Goal: Task Accomplishment & Management: Use online tool/utility

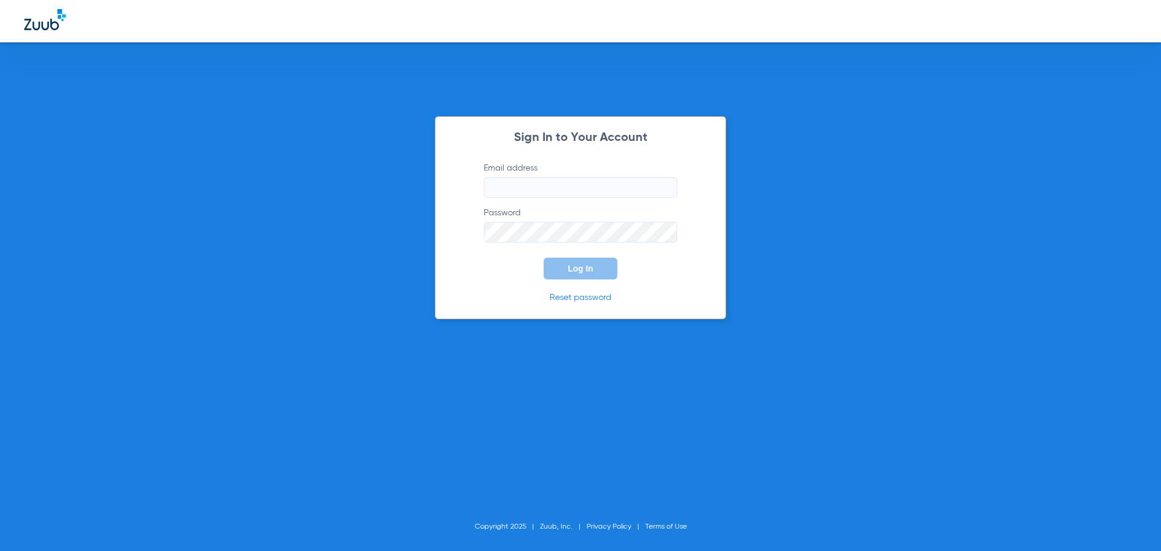
click at [591, 187] on input "Email address" at bounding box center [581, 187] width 194 height 21
type input "sarahmarks16@mydentalmail.com"
click at [575, 269] on span "Log In" at bounding box center [580, 269] width 25 height 10
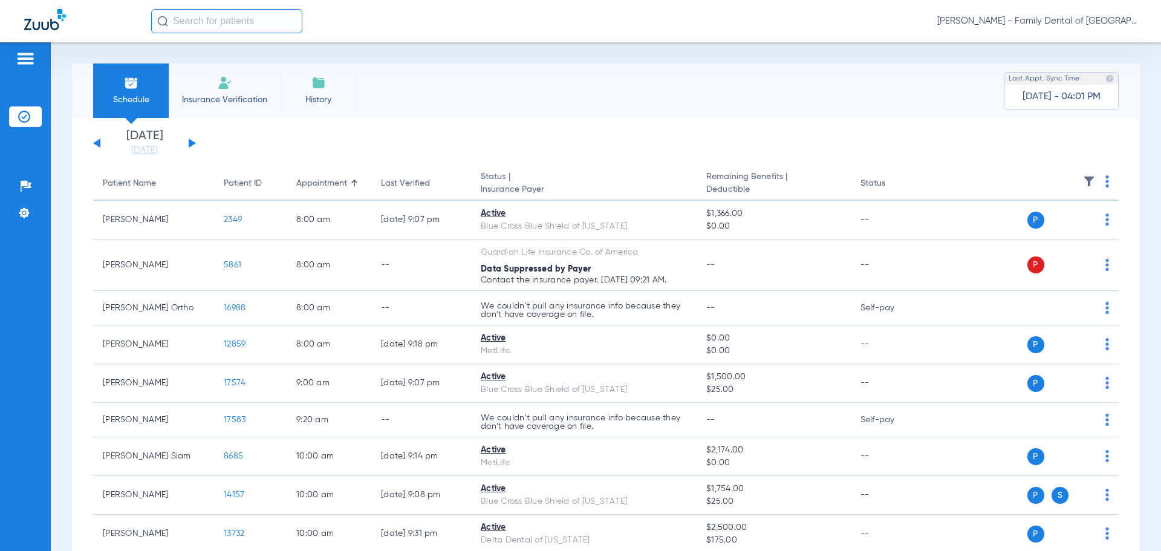
click at [229, 82] on img at bounding box center [225, 83] width 15 height 15
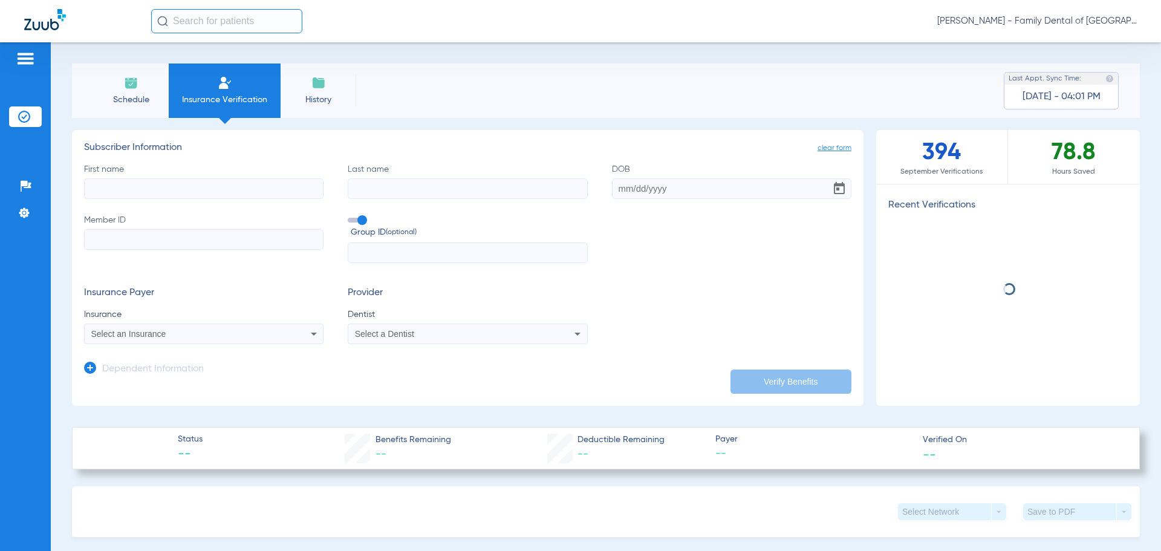
click at [217, 192] on input "First name" at bounding box center [203, 188] width 239 height 21
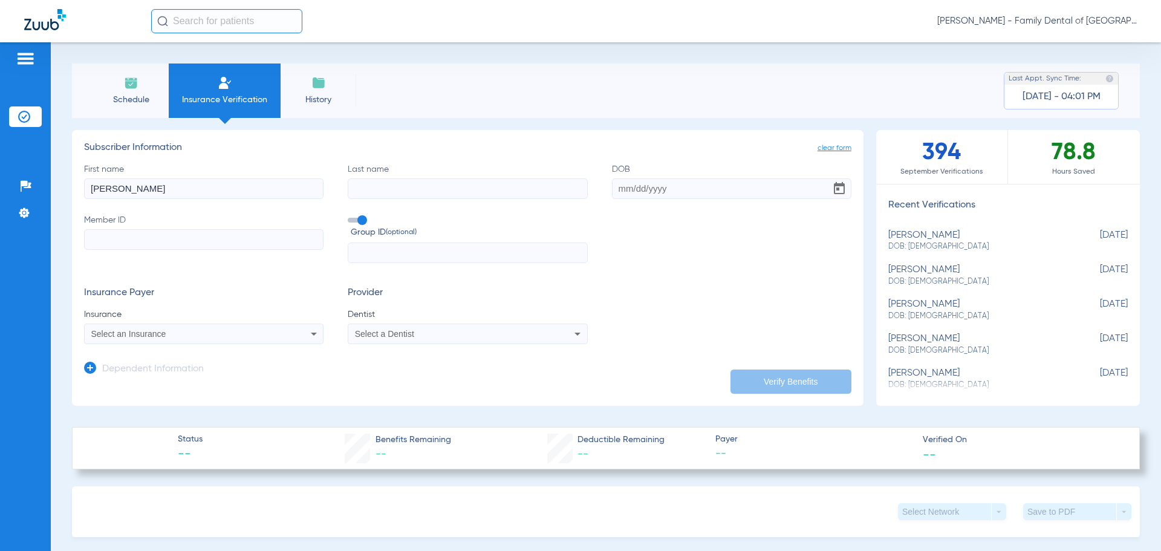
type input "Liam"
click at [369, 191] on input "Last name" at bounding box center [467, 188] width 239 height 21
type input "Walsh"
click at [666, 191] on input "DOB" at bounding box center [731, 188] width 239 height 21
type input "07/09/1998"
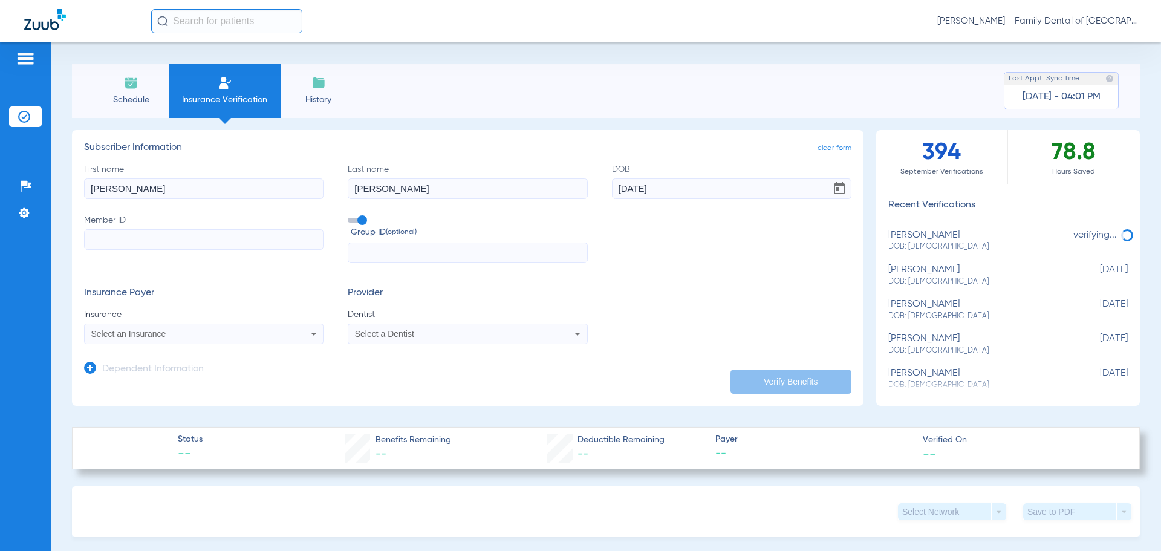
click at [308, 239] on input "Member ID" at bounding box center [203, 239] width 239 height 21
type input "950022794"
click at [412, 252] on input "text" at bounding box center [467, 253] width 239 height 21
type input "513340"
click at [310, 331] on icon at bounding box center [314, 334] width 15 height 15
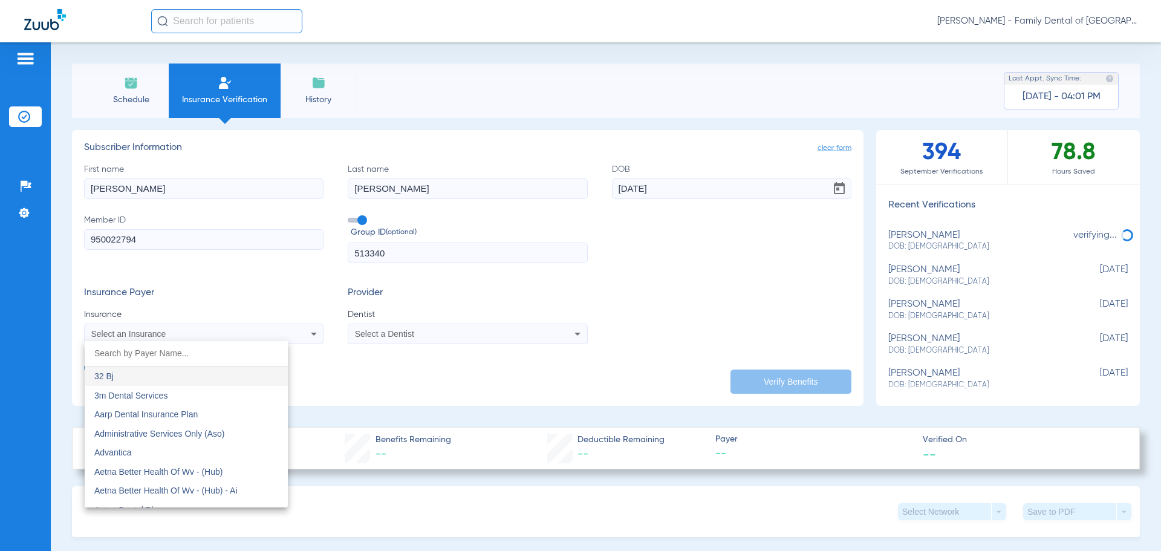
click at [129, 360] on input "dropdown search" at bounding box center [186, 353] width 203 height 25
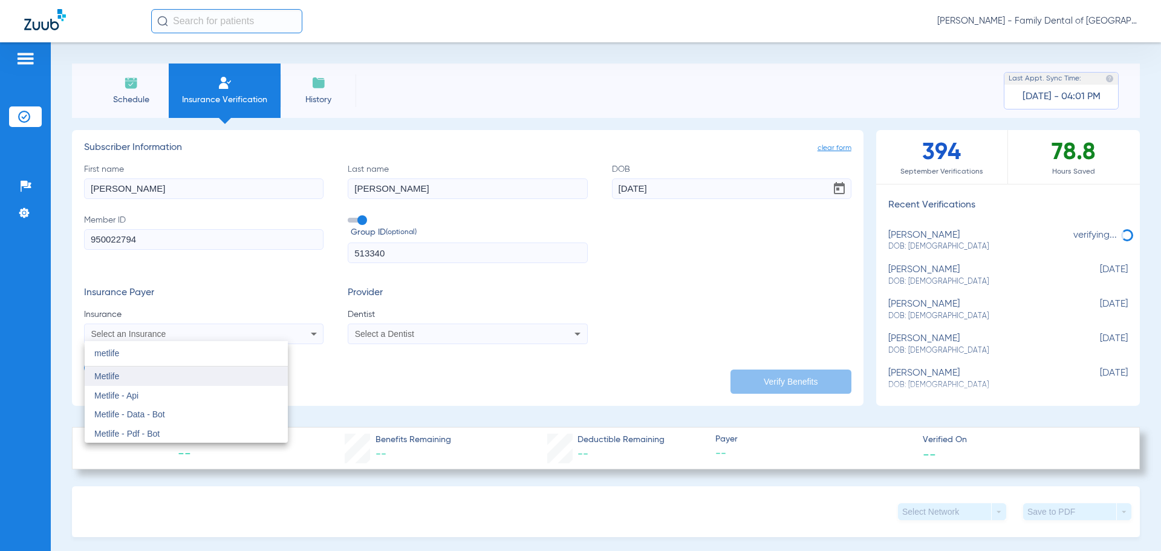
type input "metlife"
click at [117, 377] on span "Metlife" at bounding box center [106, 376] width 25 height 10
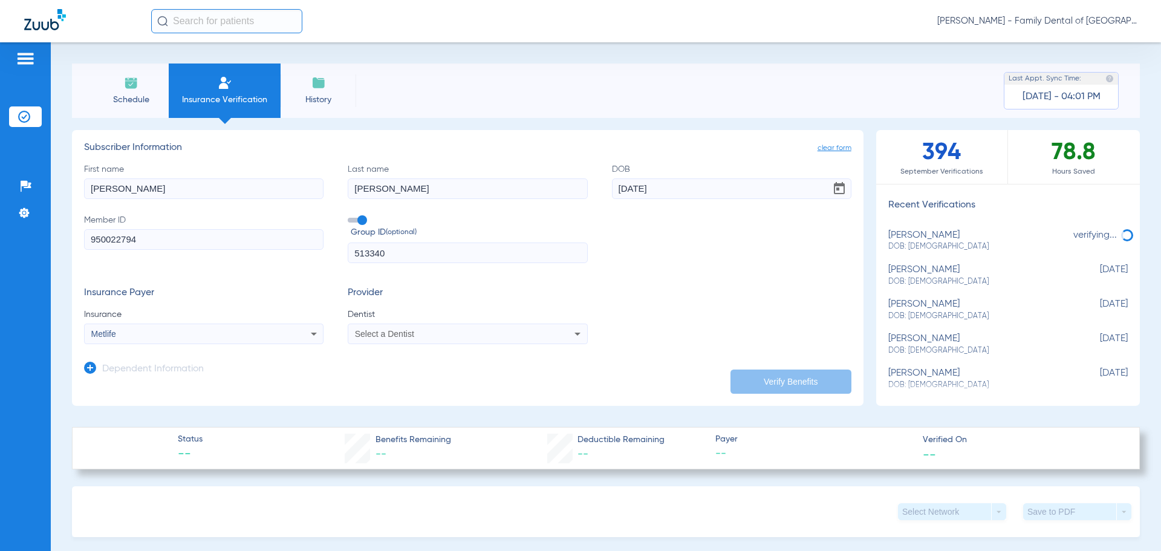
click at [414, 334] on div "Select a Dentist" at bounding box center [445, 334] width 181 height 8
type input "april"
click at [416, 377] on span "April Kennedy 1487882031" at bounding box center [415, 376] width 118 height 8
click at [763, 380] on button "Verify Benefits" at bounding box center [791, 382] width 121 height 24
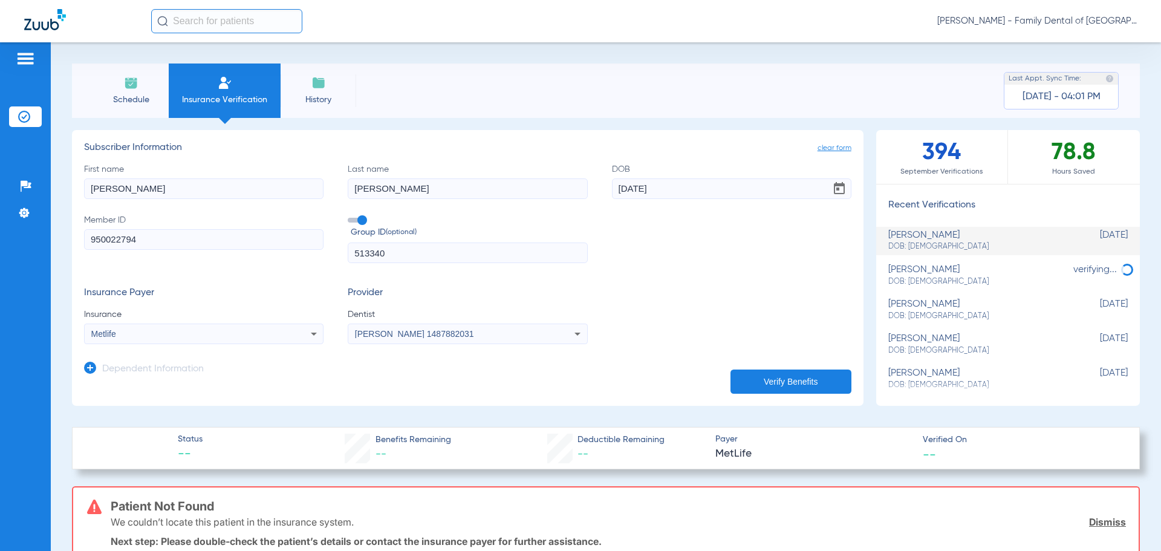
drag, startPoint x: 153, startPoint y: 237, endPoint x: -105, endPoint y: 243, distance: 258.3
click at [0, 243] on html "Sarah Marks - Family Dental of Orland Park Patients Insurance Verification Setu…" at bounding box center [580, 275] width 1161 height 551
type input "353948070"
click at [761, 382] on button "Verify Benefits" at bounding box center [791, 382] width 121 height 24
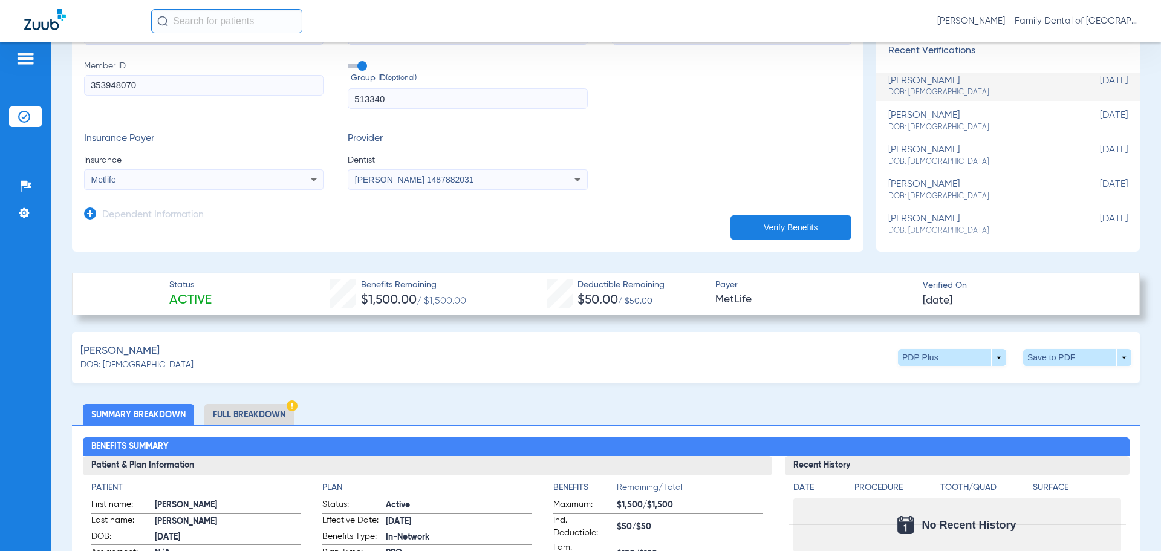
scroll to position [242, 0]
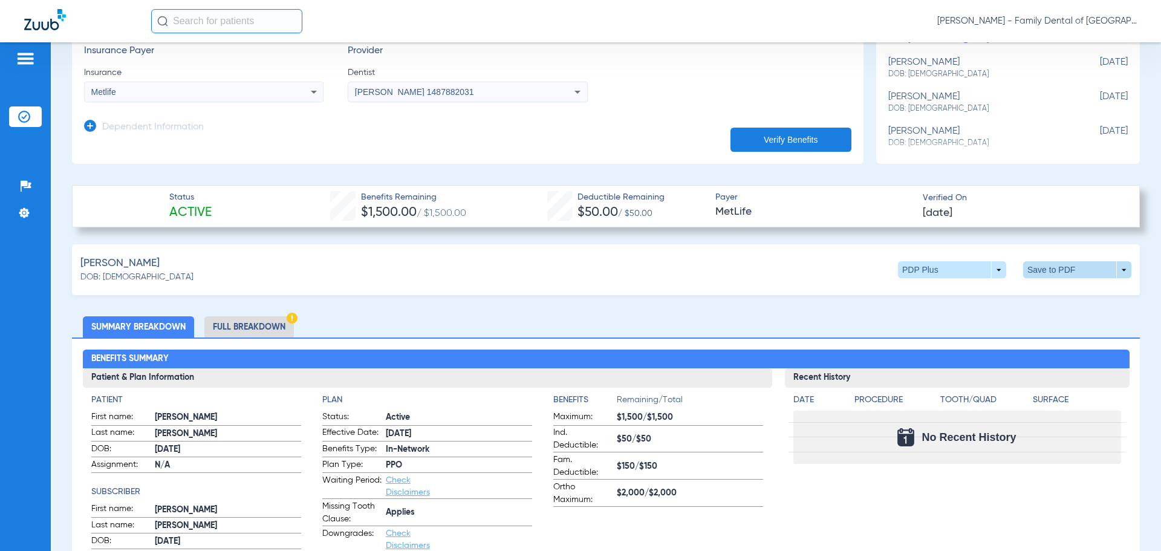
click at [1063, 266] on span at bounding box center [1077, 269] width 29 height 29
click at [986, 293] on span "Save to PDF" at bounding box center [978, 292] width 48 height 8
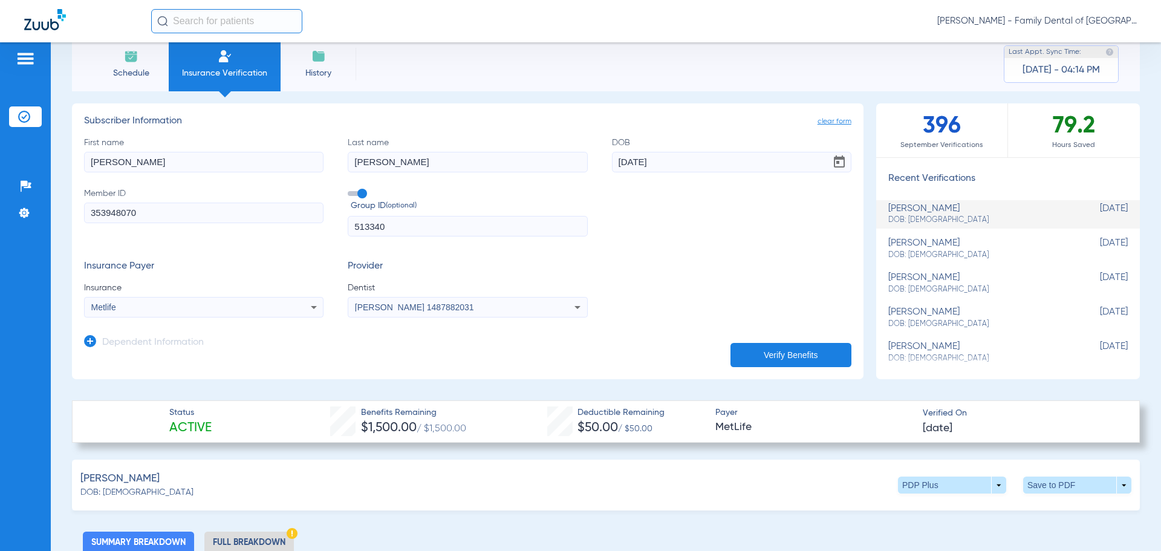
scroll to position [0, 0]
